Goal: Transaction & Acquisition: Download file/media

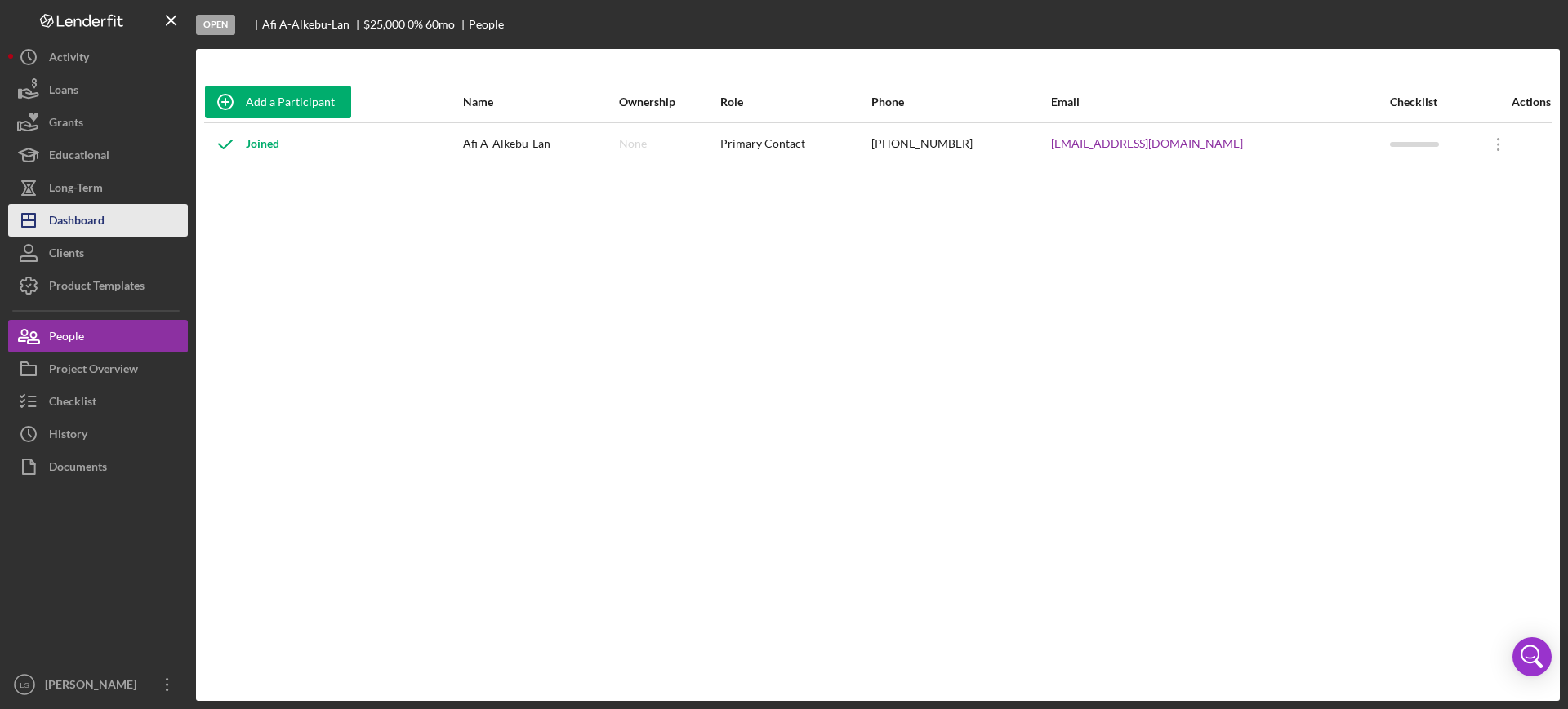
click at [139, 217] on button "Icon/Dashboard Dashboard" at bounding box center [98, 220] width 180 height 33
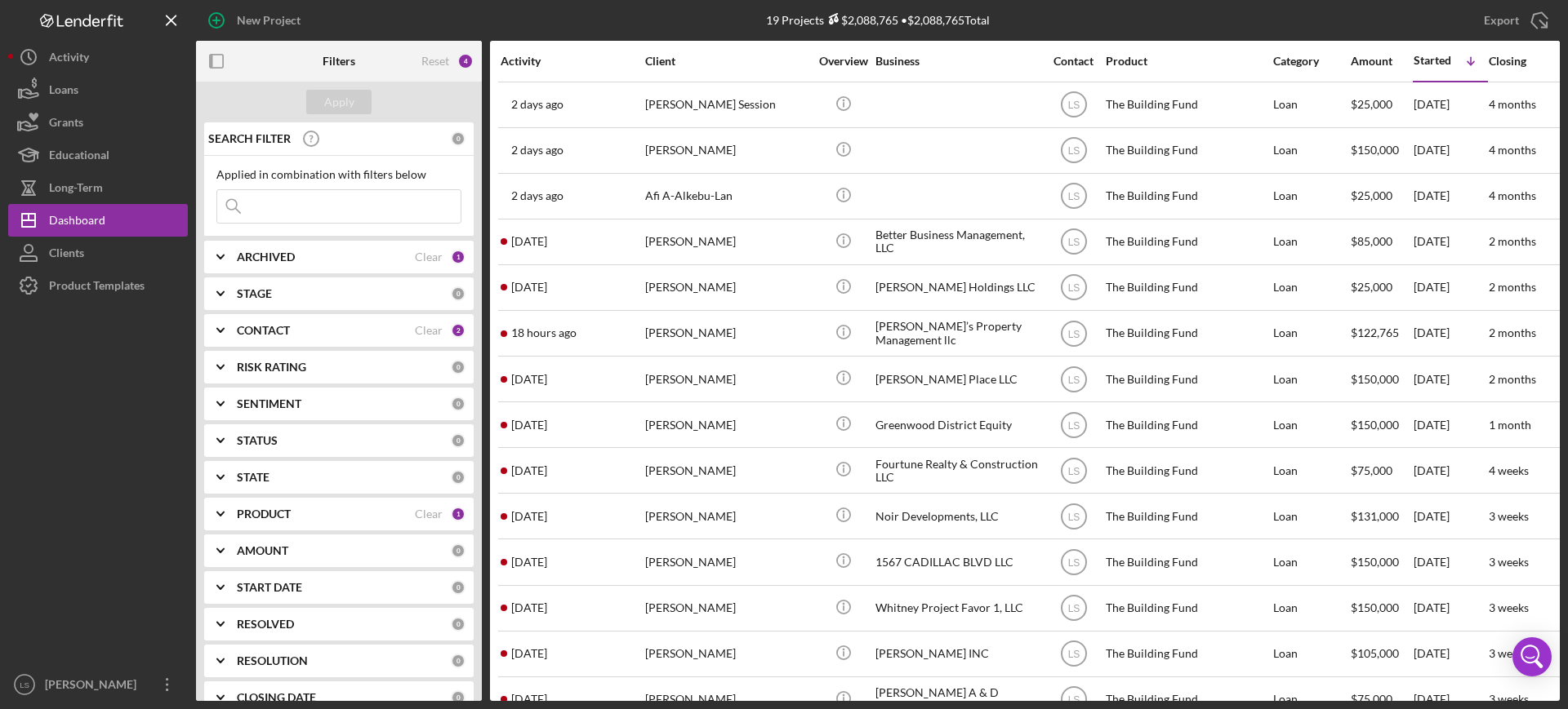
click at [363, 214] on input at bounding box center [339, 206] width 244 height 33
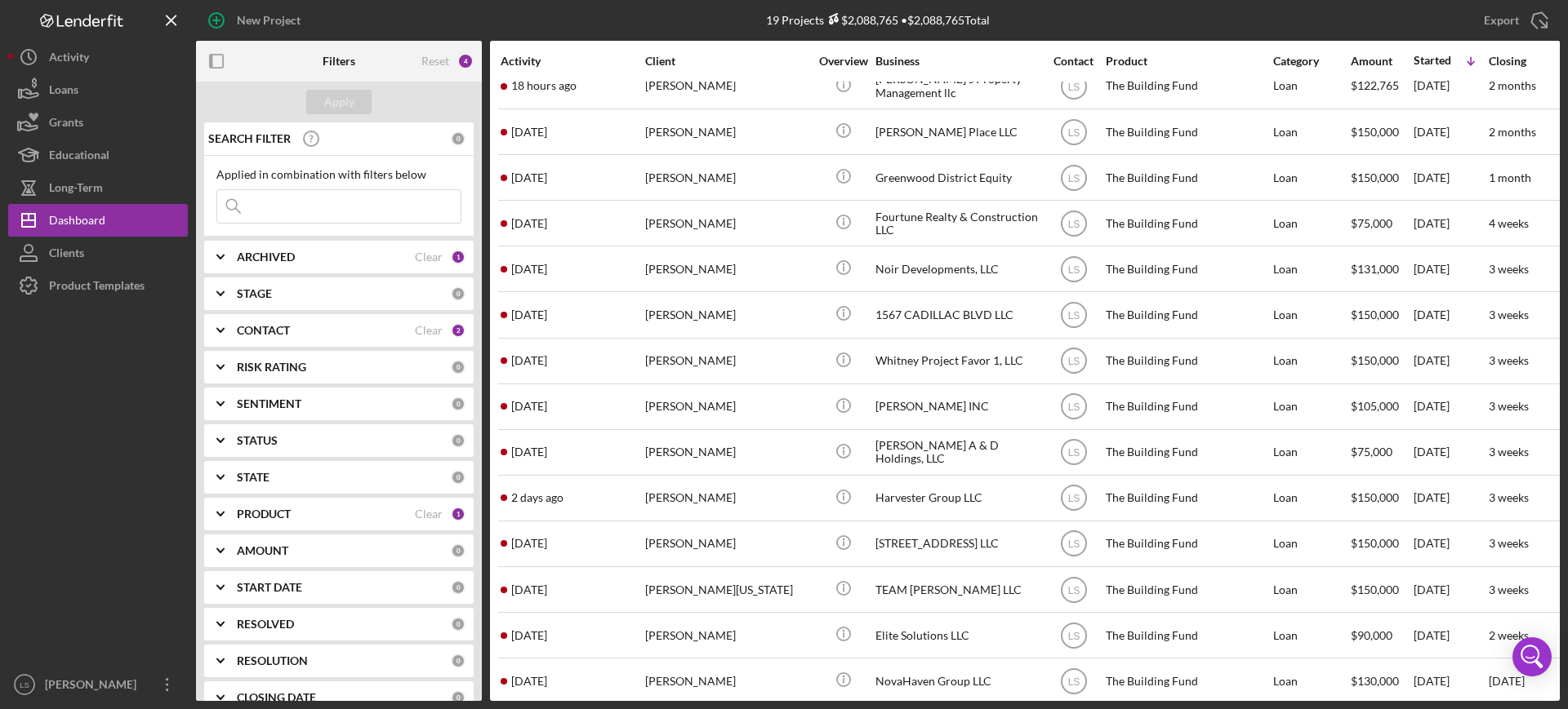
scroll to position [275, 0]
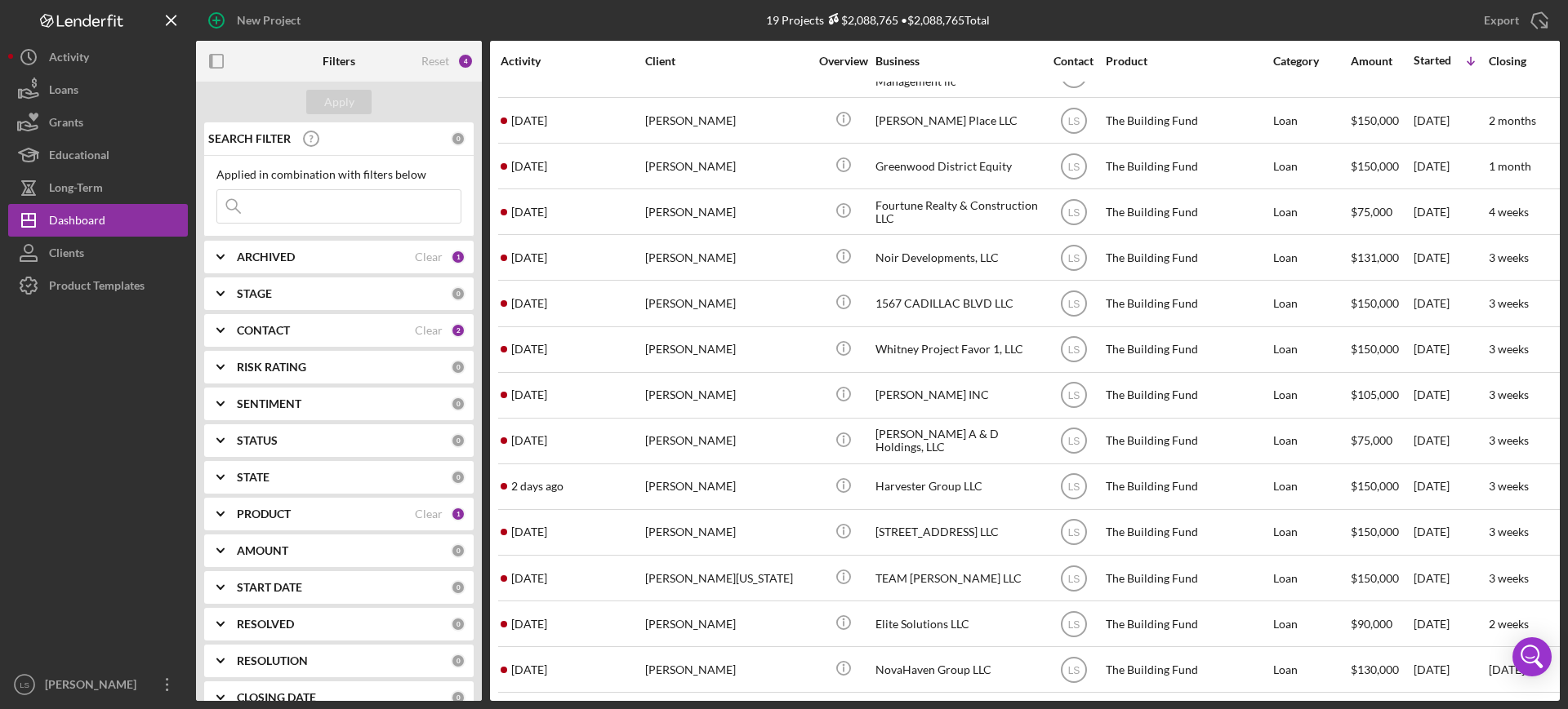
click at [301, 206] on input at bounding box center [339, 206] width 244 height 33
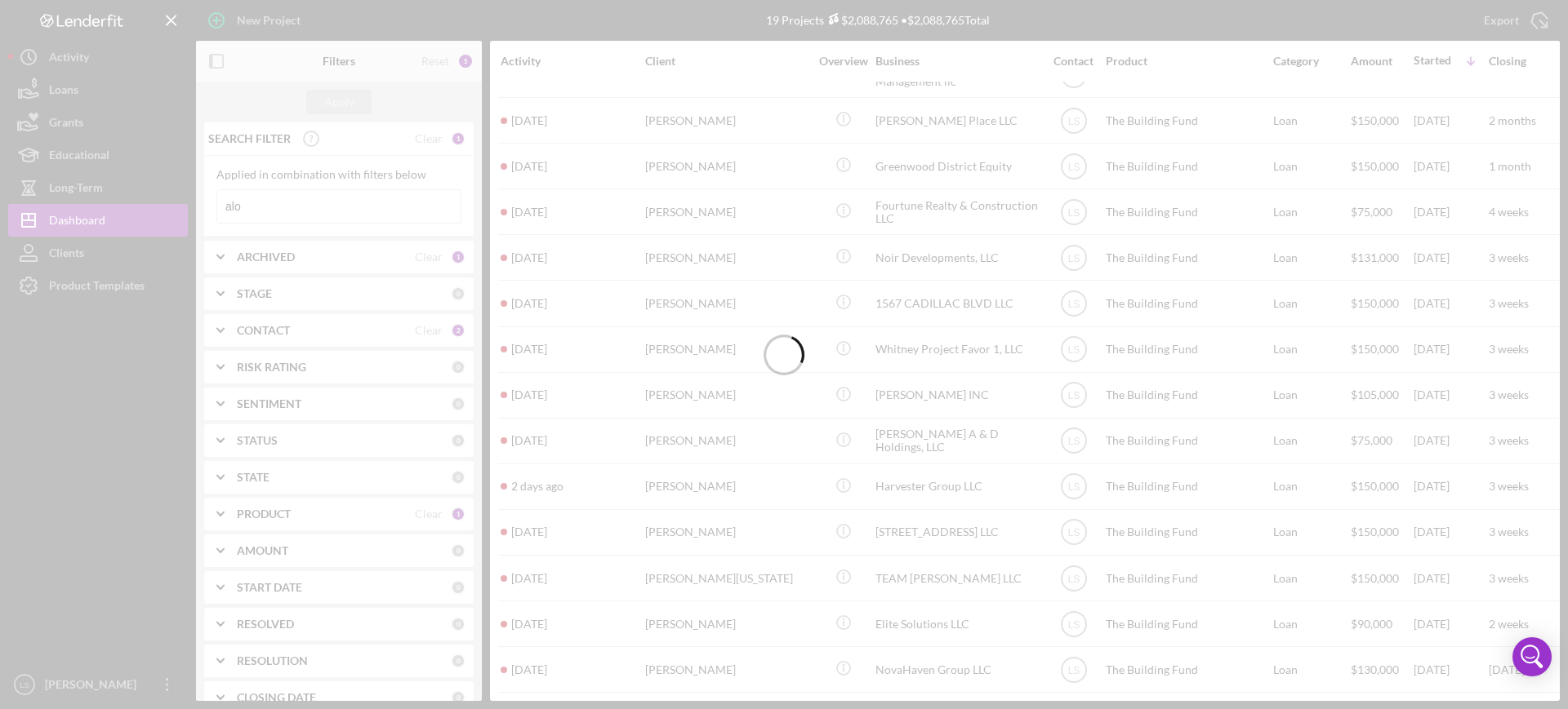
scroll to position [0, 0]
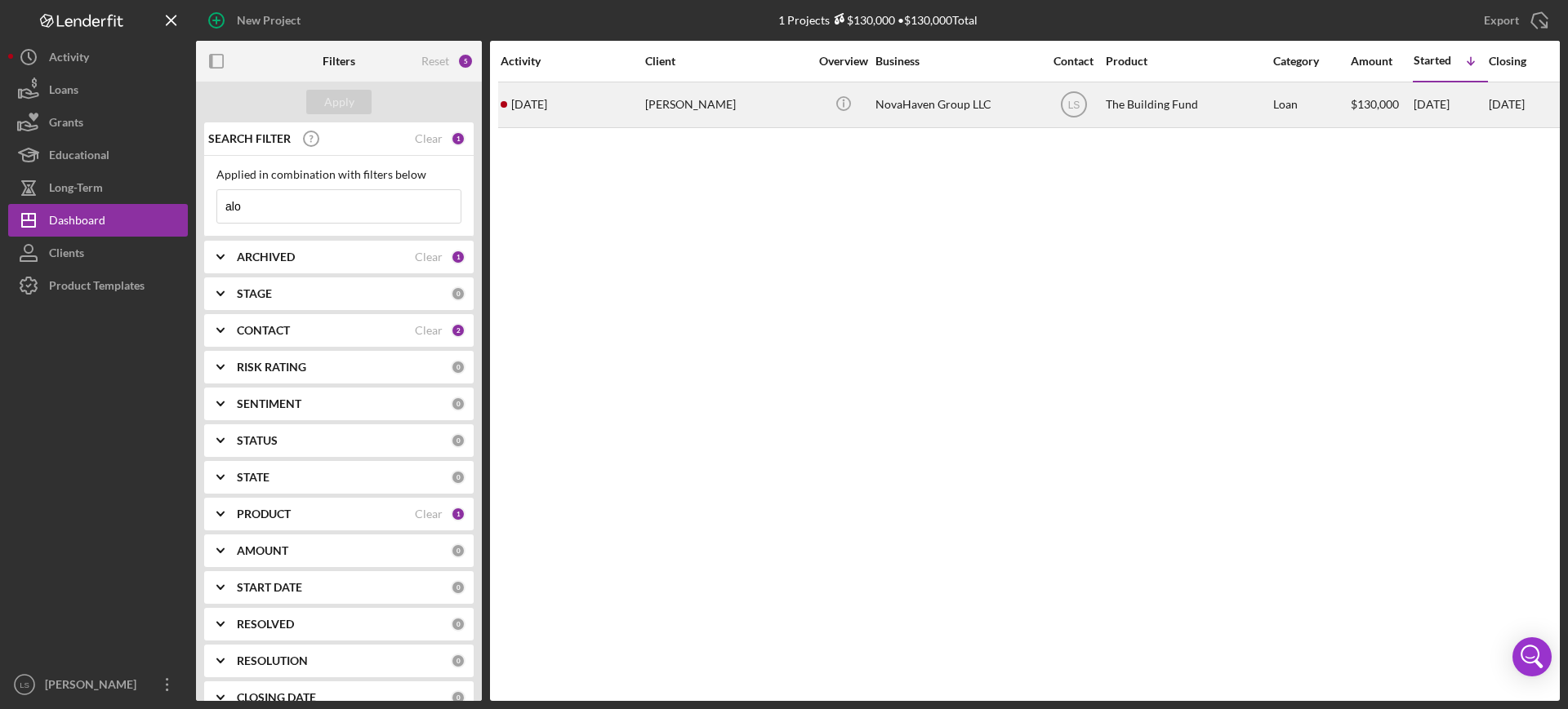
type input "alo"
click at [714, 91] on div "[PERSON_NAME]" at bounding box center [727, 105] width 163 height 43
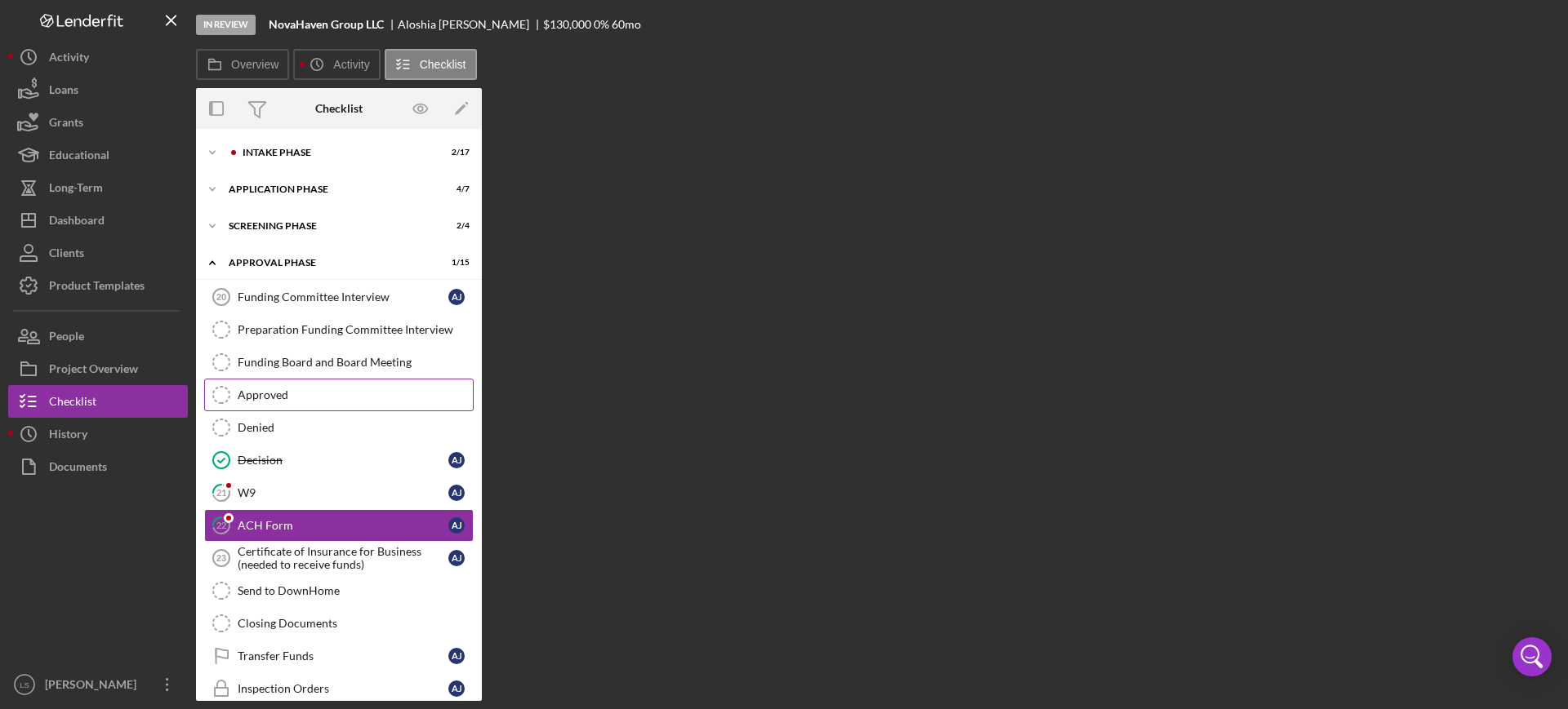
scroll to position [86, 0]
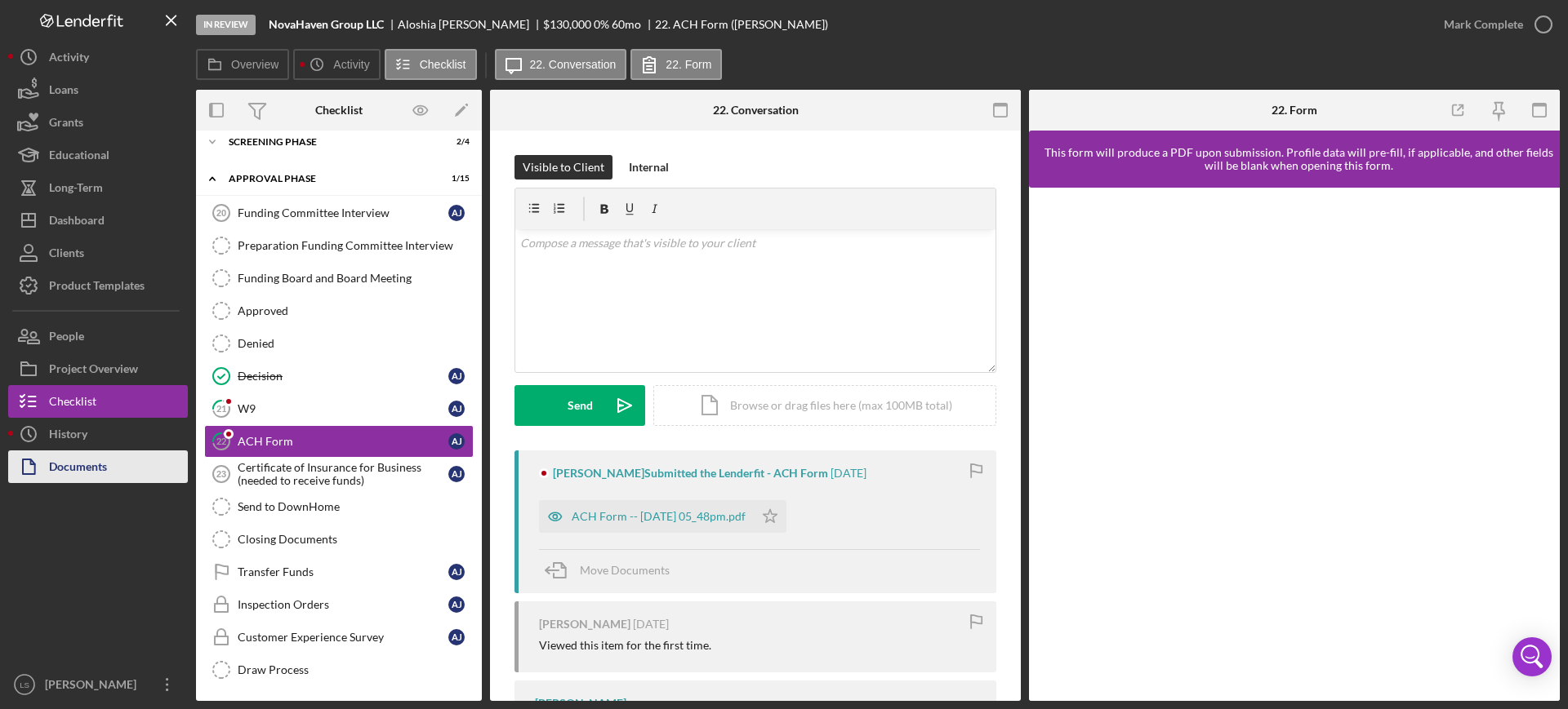
click at [88, 468] on div "Documents" at bounding box center [77, 468] width 58 height 36
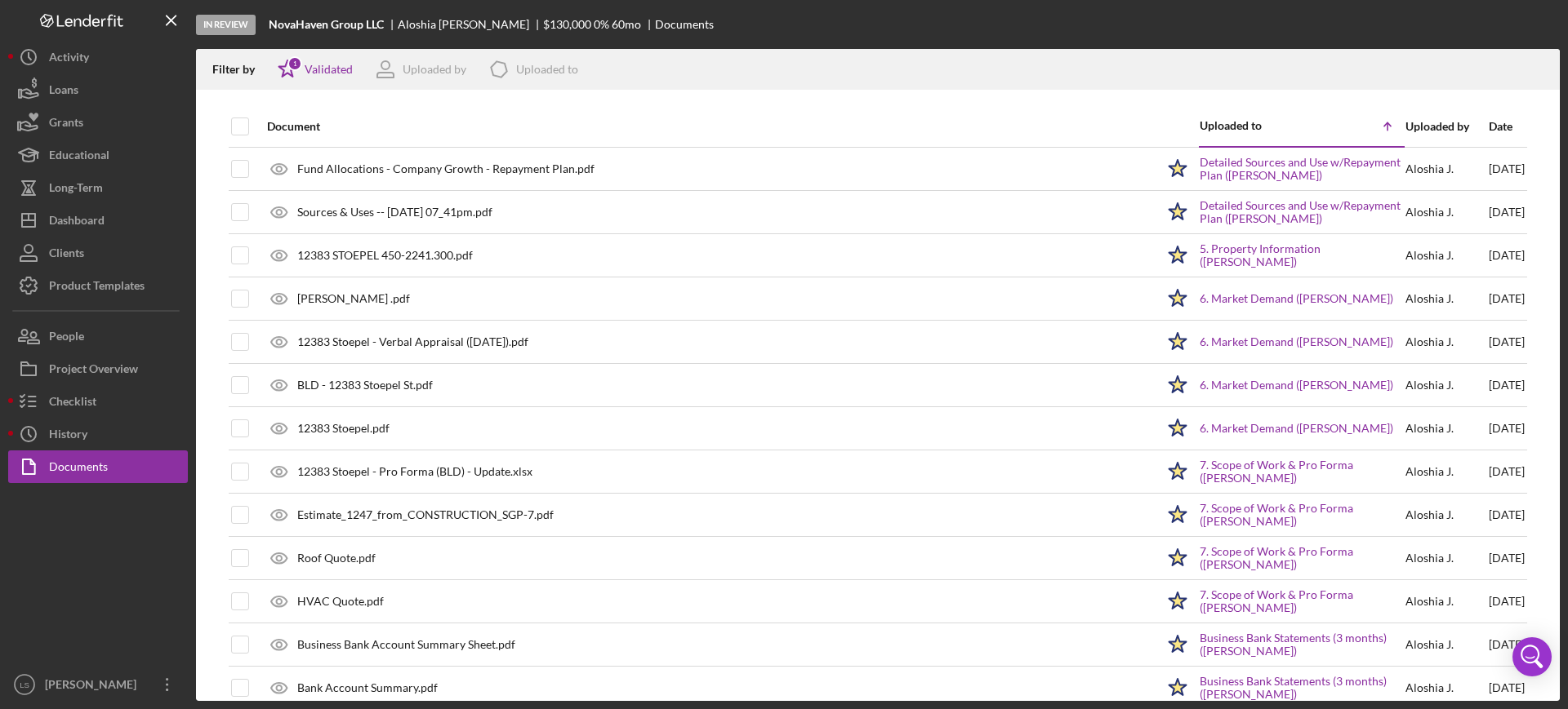
click at [740, 118] on div "Document" at bounding box center [711, 127] width 888 height 39
click at [740, 117] on div "Document" at bounding box center [711, 127] width 888 height 39
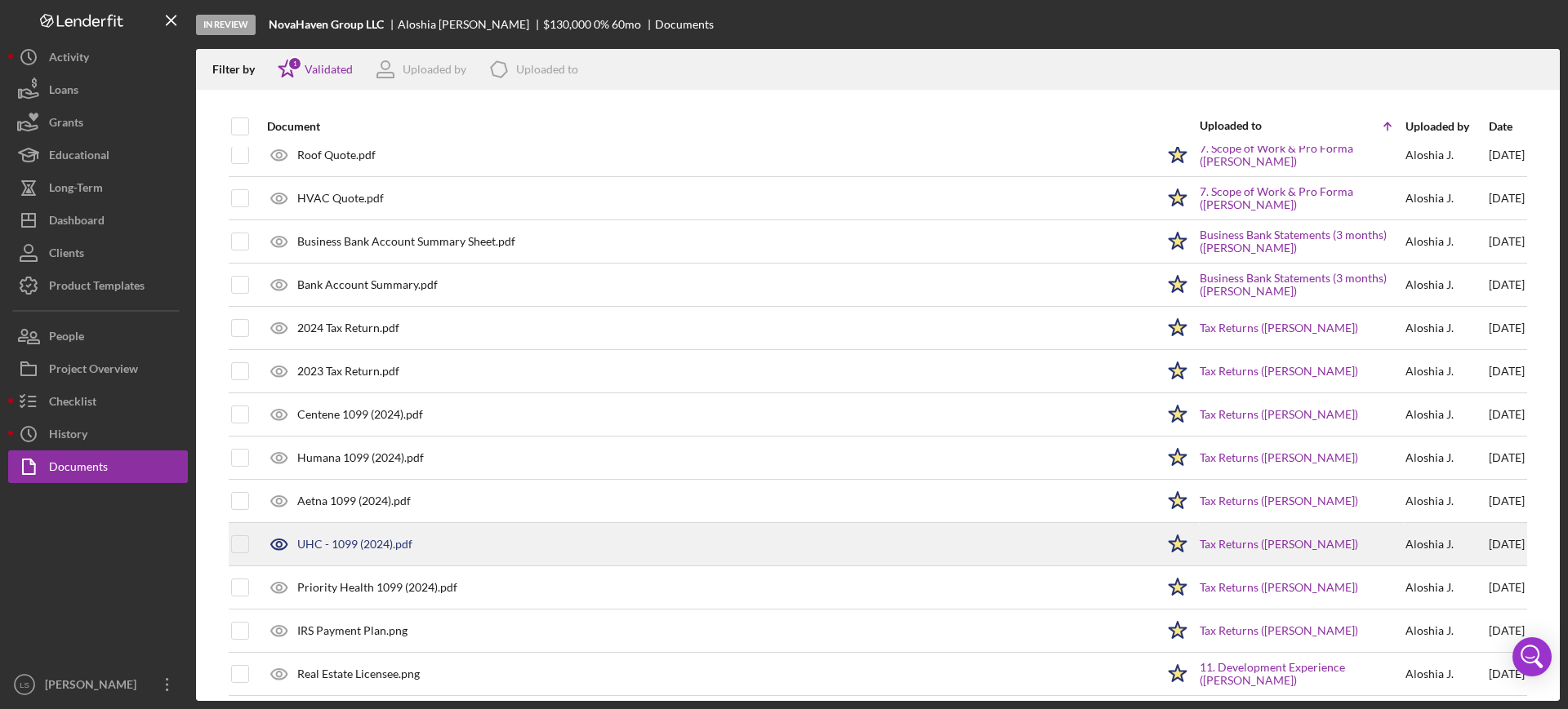
scroll to position [718, 0]
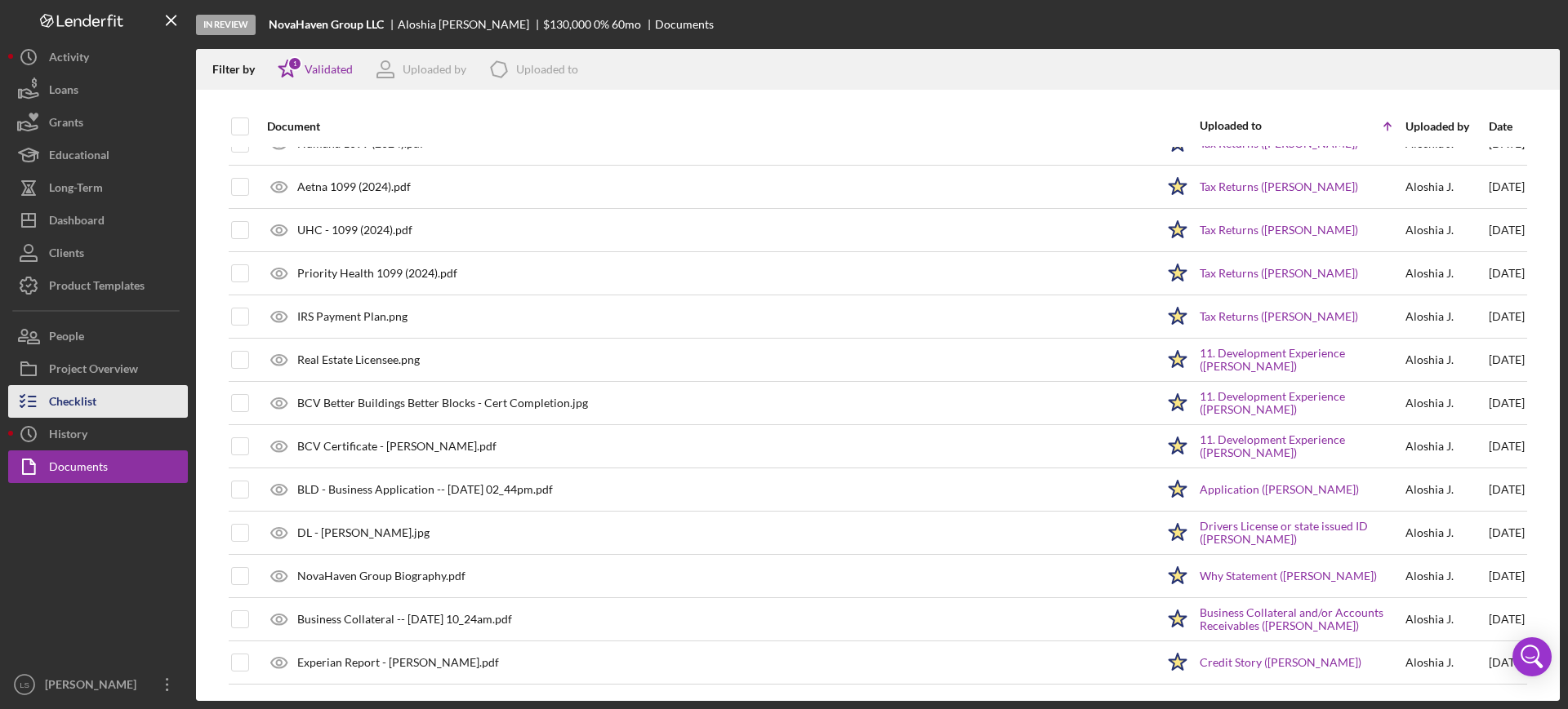
click at [128, 398] on button "Checklist" at bounding box center [98, 401] width 180 height 33
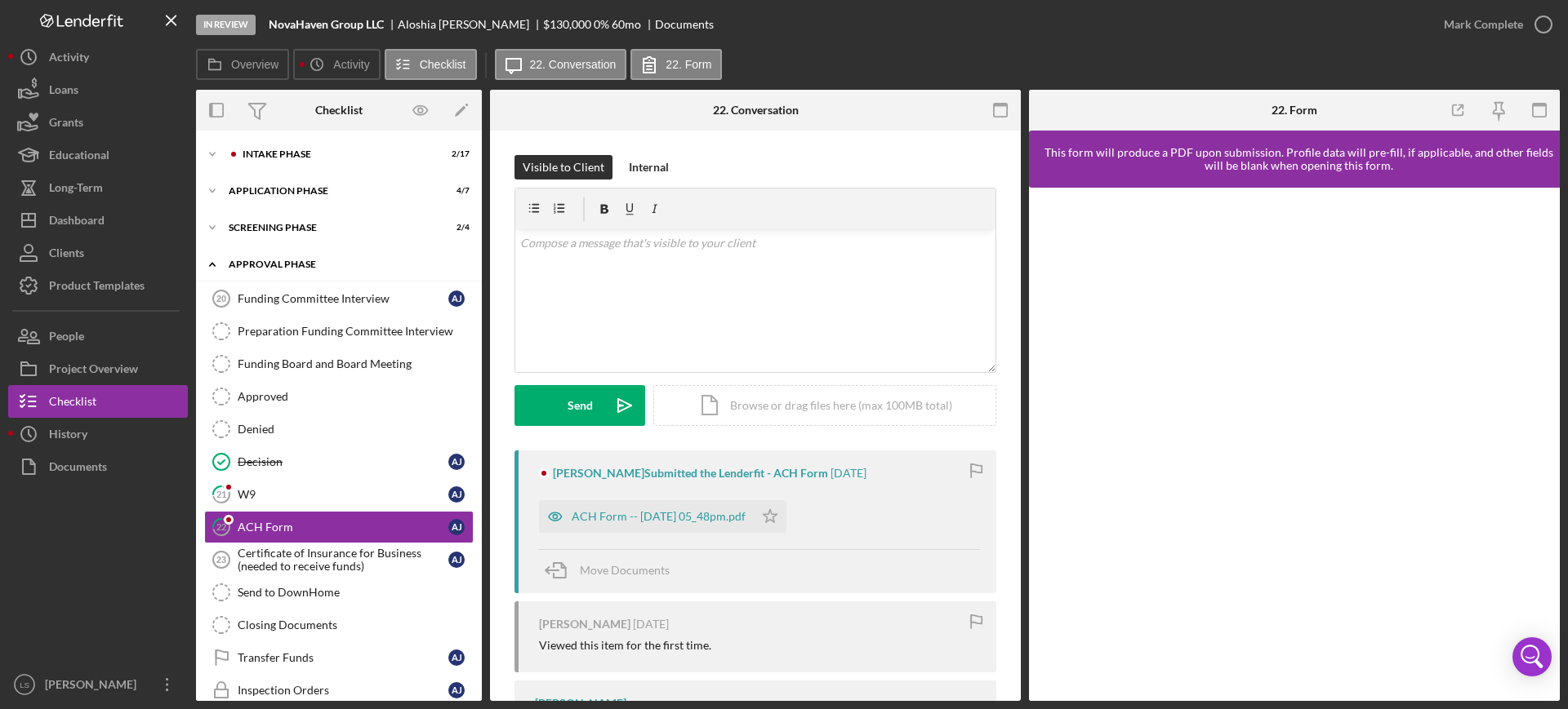
scroll to position [86, 0]
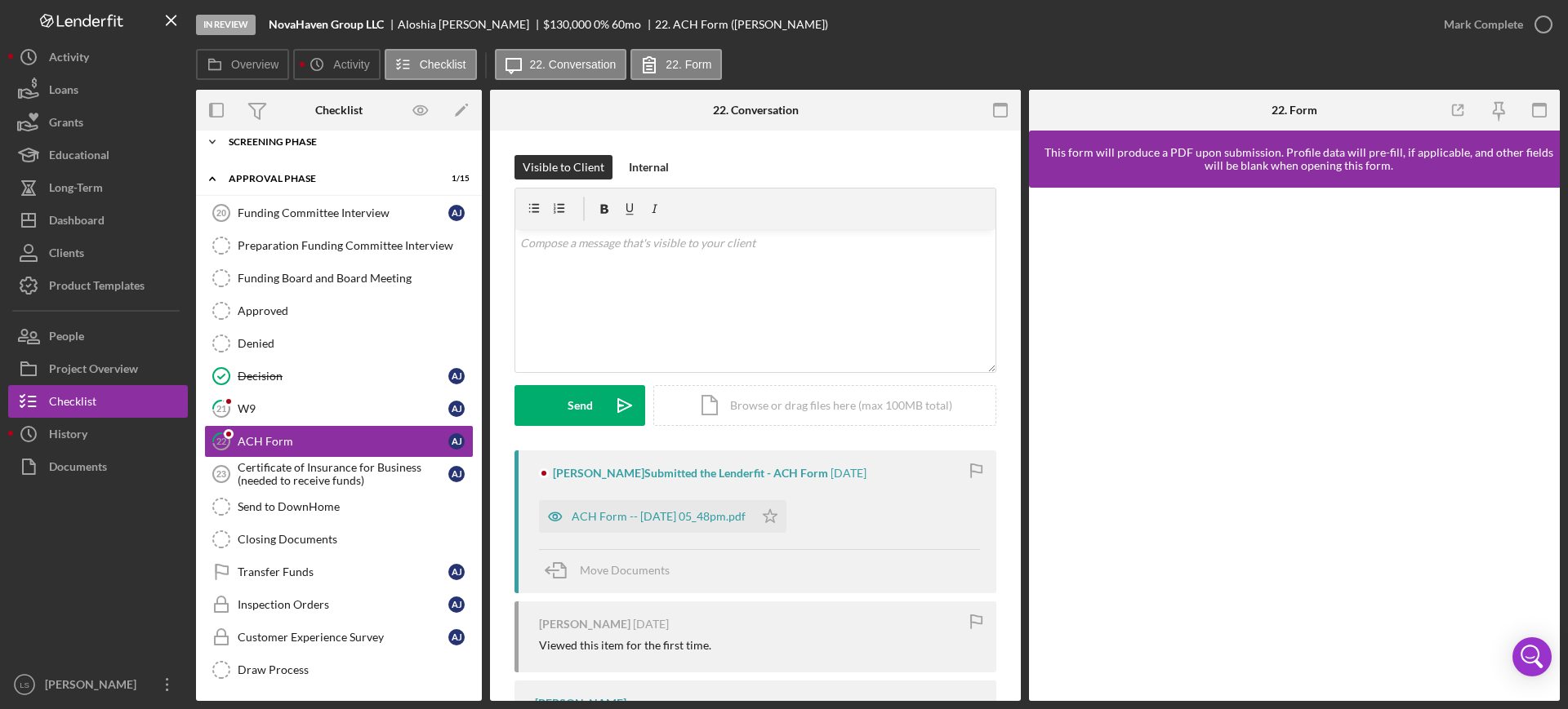
click at [366, 146] on div "Icon/Expander Screening Phase 2 / 4" at bounding box center [339, 142] width 285 height 33
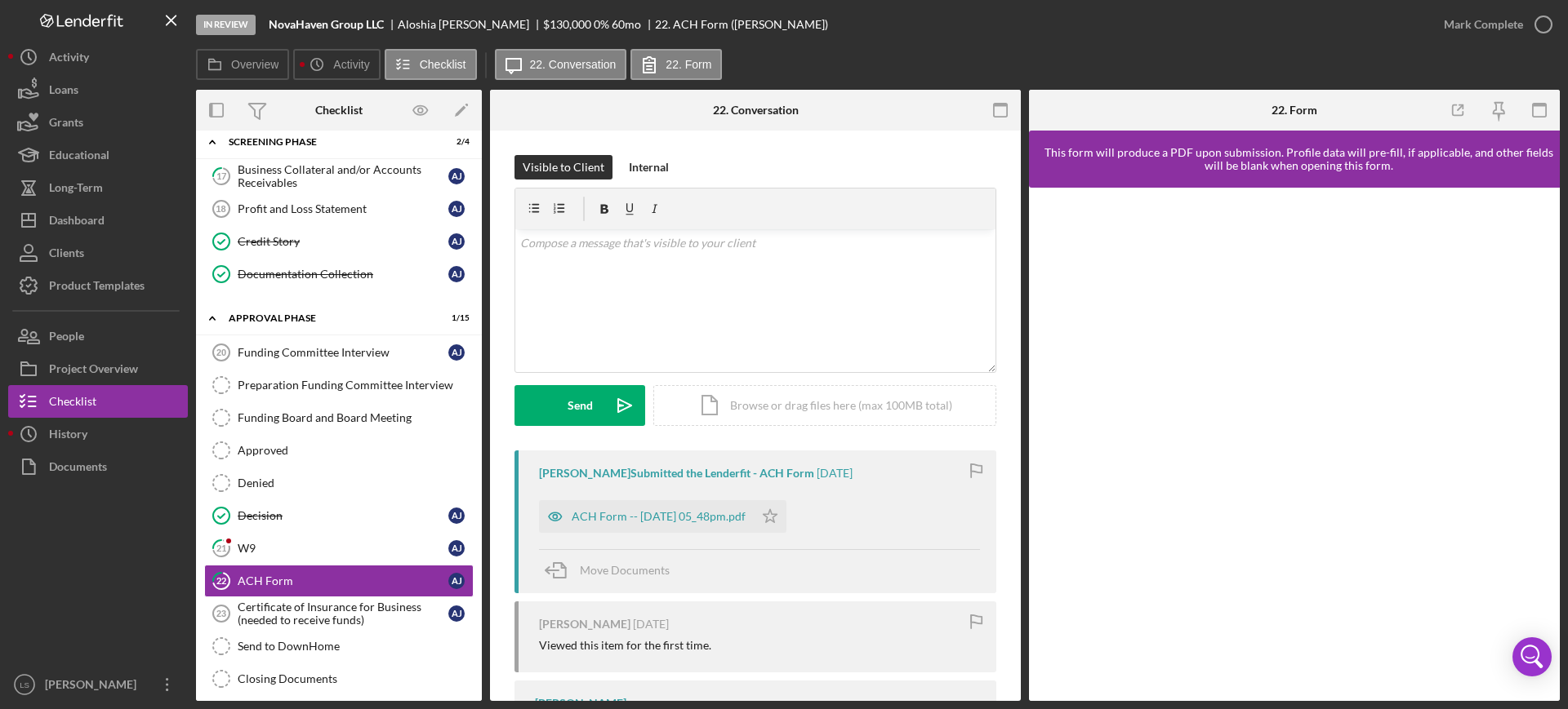
scroll to position [0, 0]
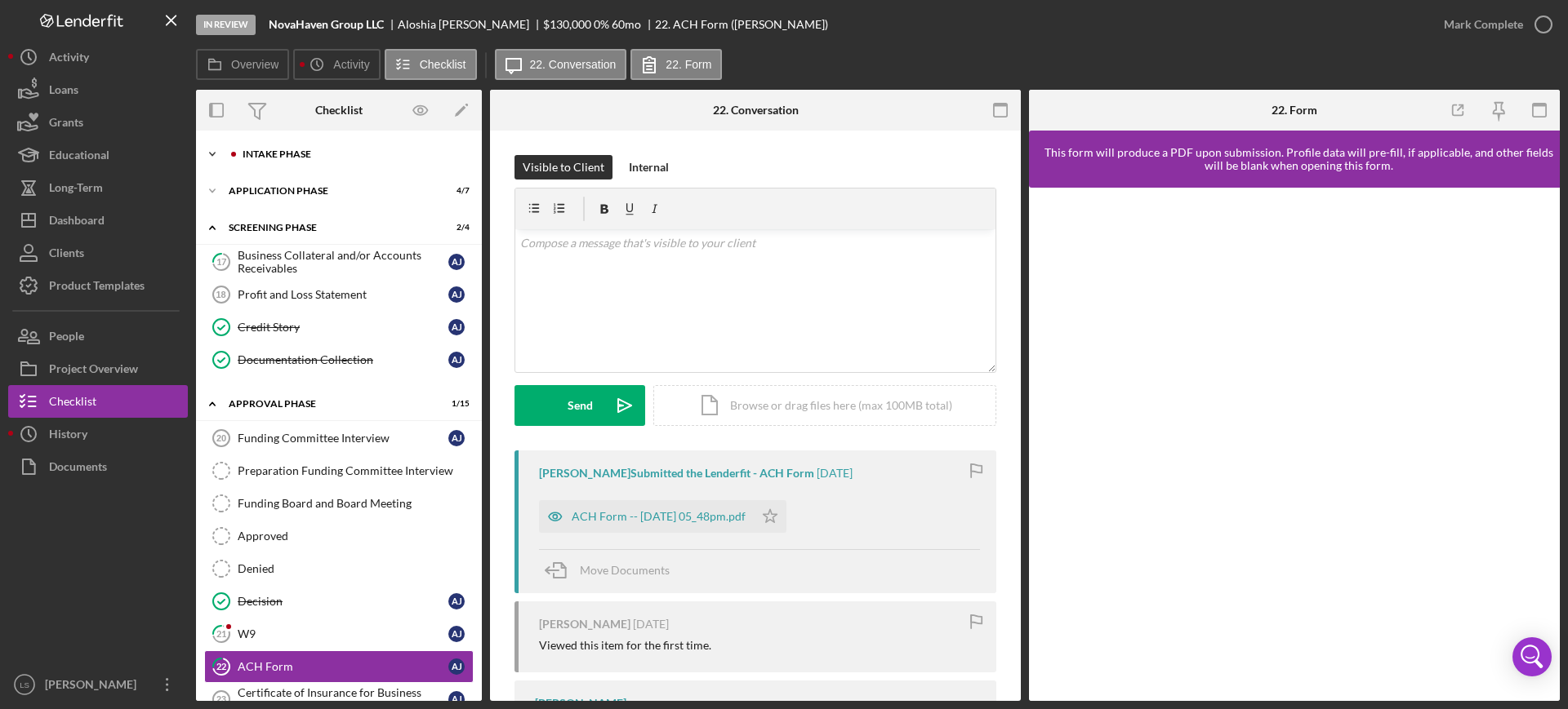
click at [368, 156] on div "Intake Phase" at bounding box center [352, 154] width 219 height 10
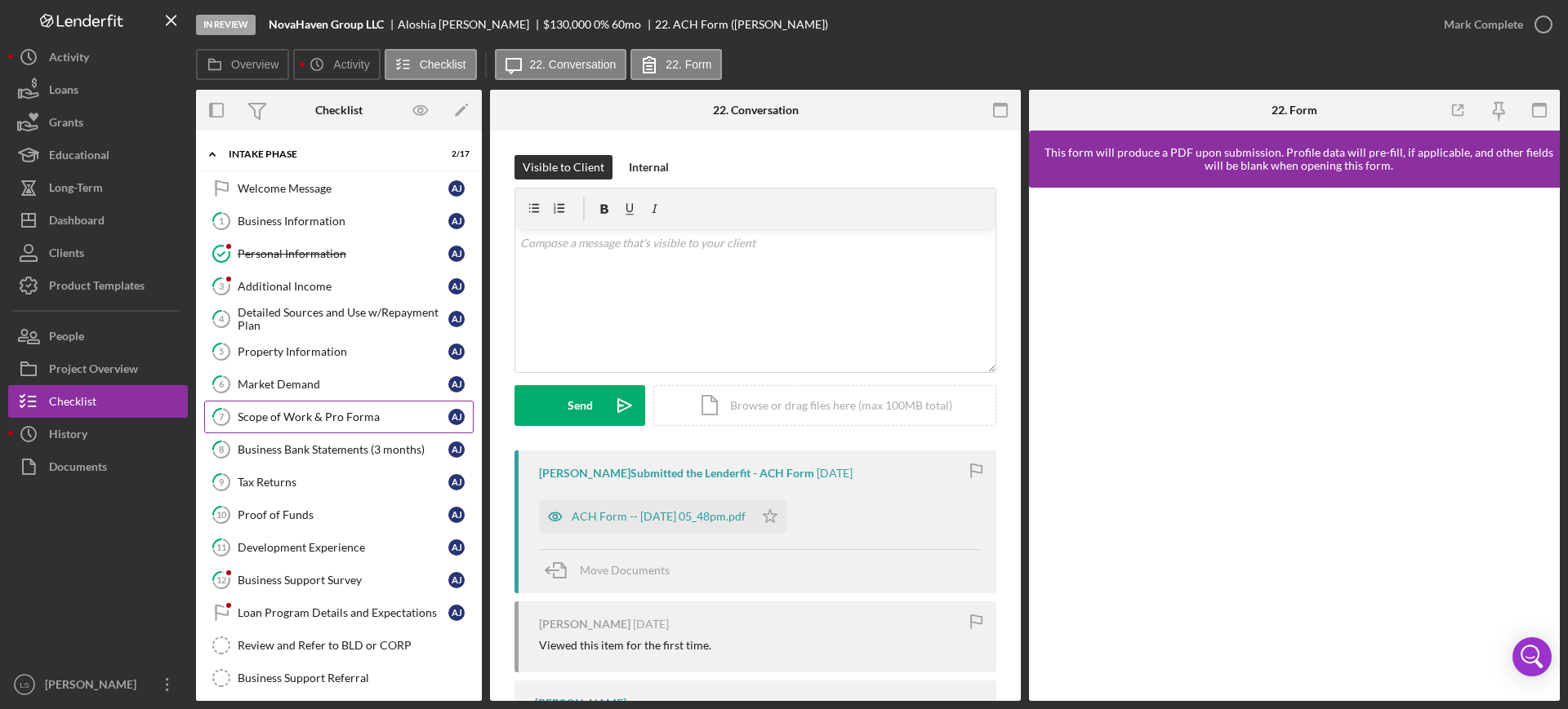
click at [316, 415] on div "Scope of Work & Pro Forma" at bounding box center [343, 417] width 211 height 13
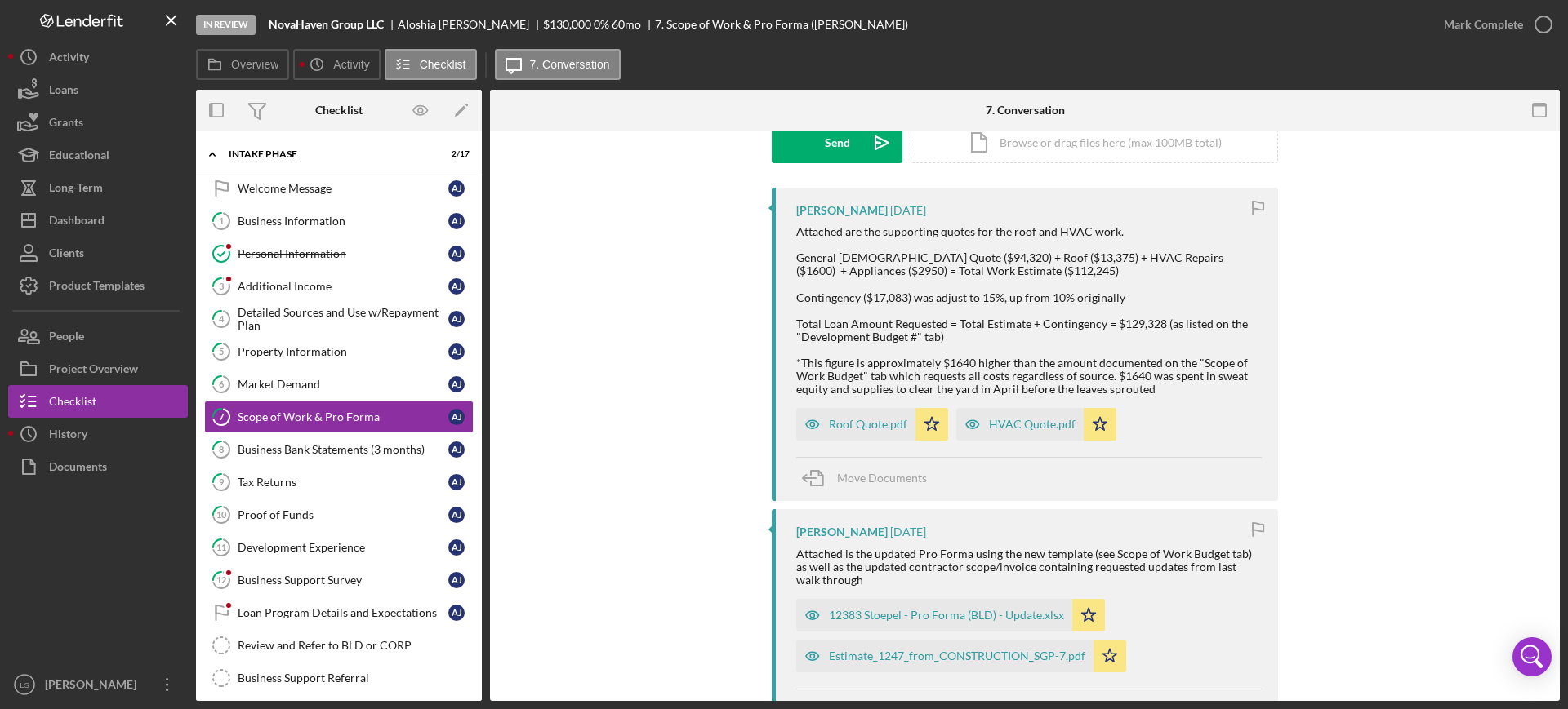
scroll to position [306, 0]
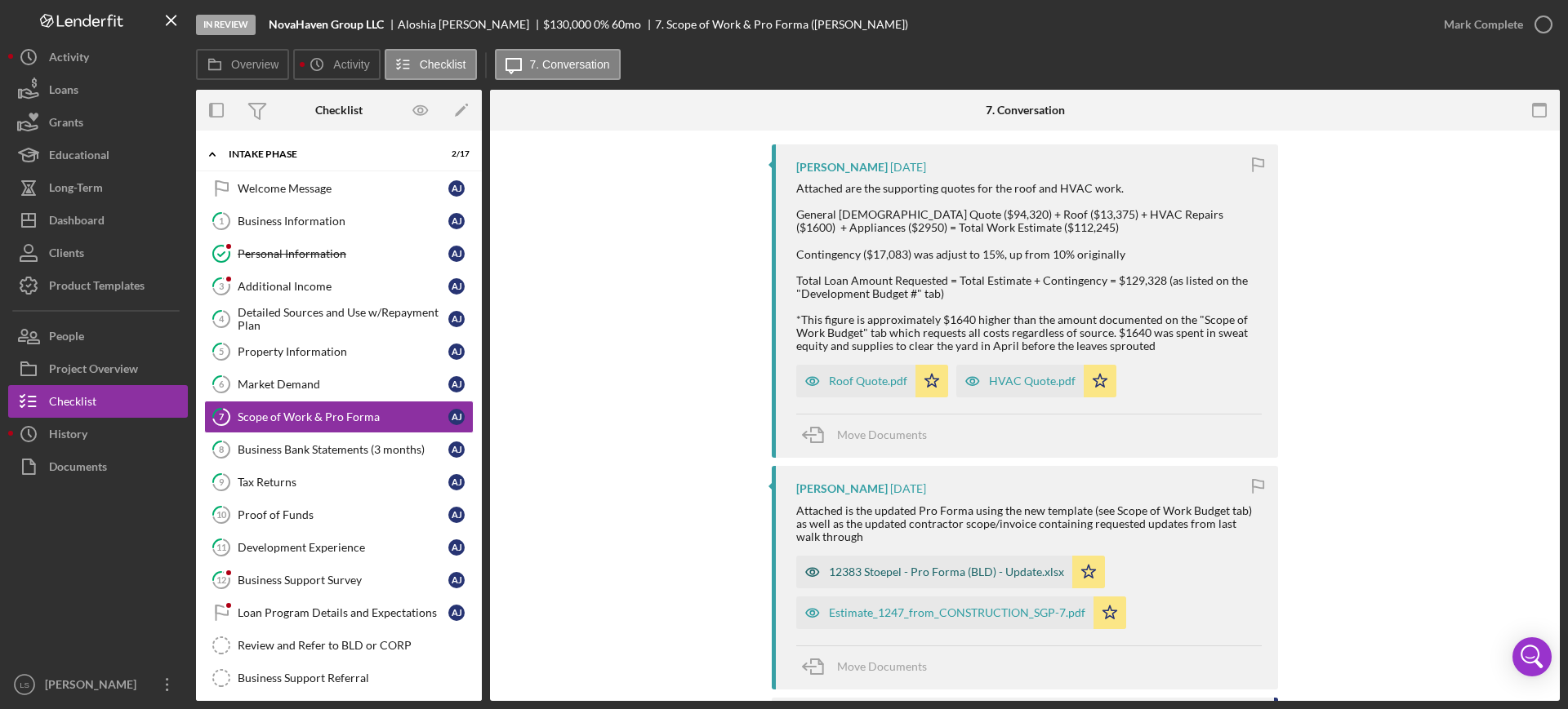
click at [895, 570] on div "12383 Stoepel - Pro Forma (BLD) - Update.xlsx" at bounding box center [946, 572] width 235 height 13
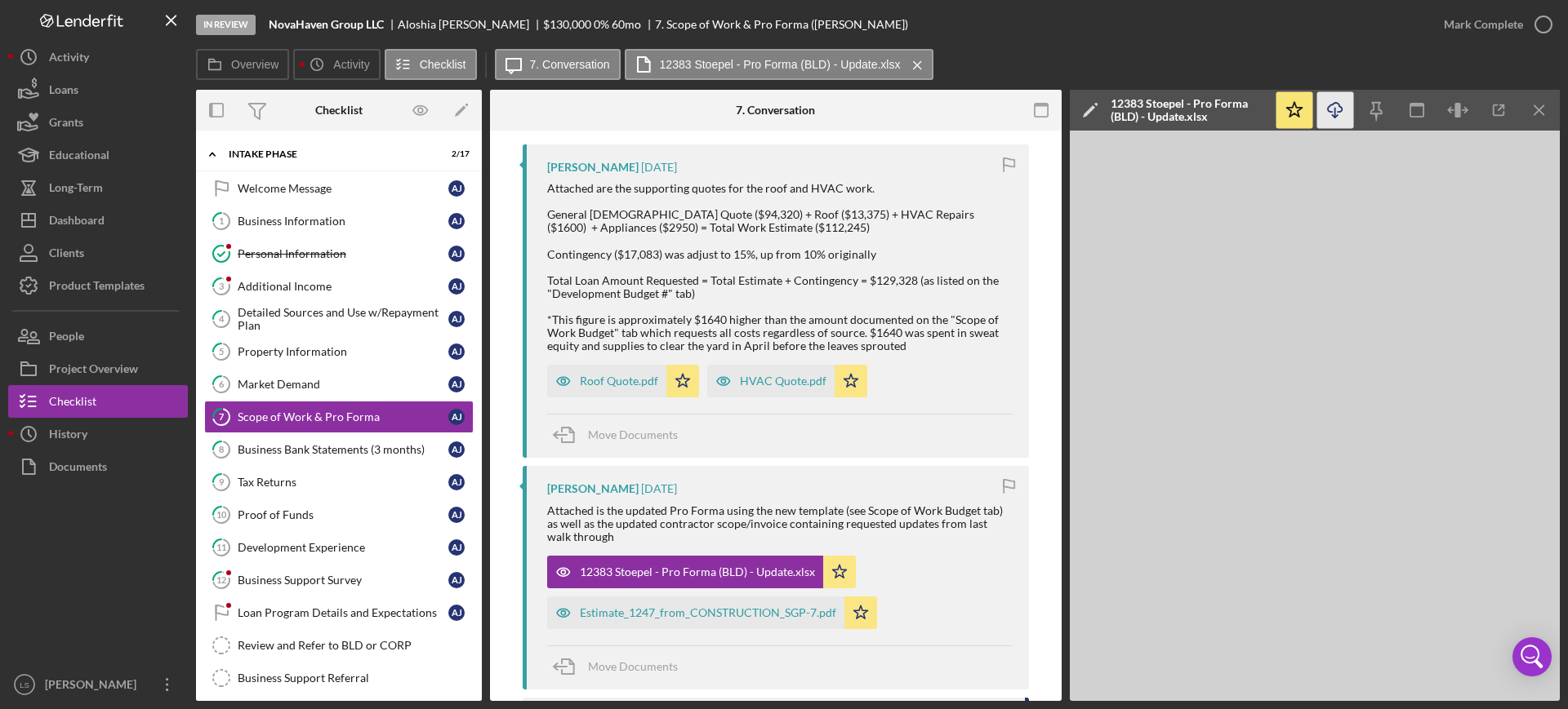
click at [1338, 116] on icon "Icon/Download" at bounding box center [1335, 110] width 36 height 36
